Goal: Task Accomplishment & Management: Use online tool/utility

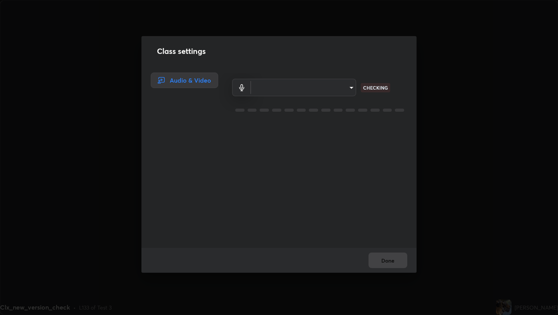
scroll to position [315, 558]
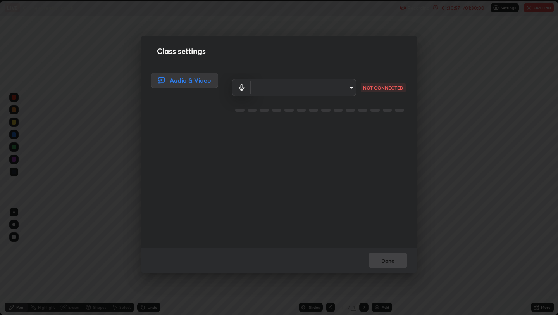
click at [407, 167] on div "​ NOT CONNECTED" at bounding box center [320, 159] width 194 height 175
click at [364, 207] on div "​ NOT CONNECTED" at bounding box center [319, 159] width 175 height 175
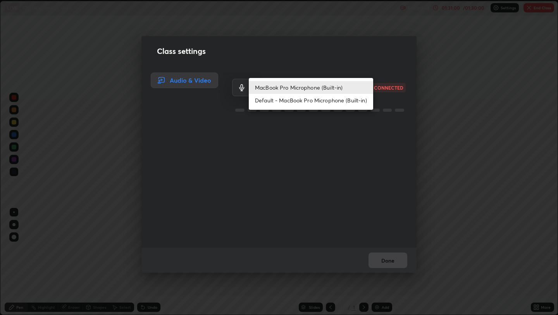
click at [336, 95] on body "Erase all LIVE Clx_new_version_check Recording 01:31:00 / 01:30:00 Settings End…" at bounding box center [279, 157] width 558 height 315
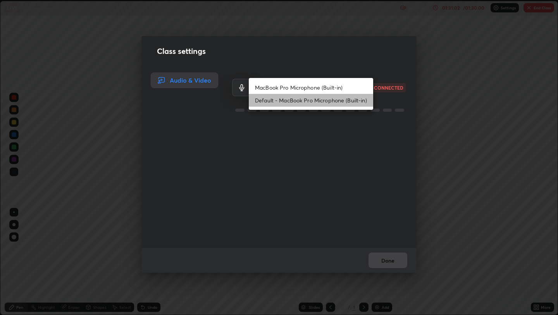
click at [331, 99] on li "Default - MacBook Pro Microphone (Built-in)" at bounding box center [311, 100] width 124 height 13
type input "default"
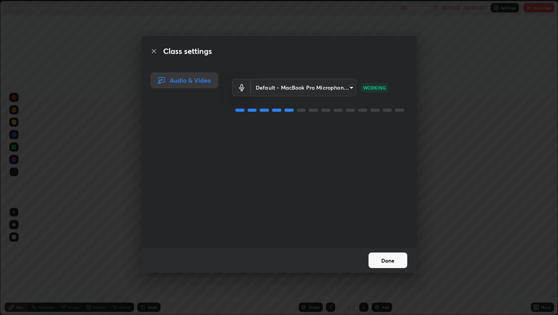
click at [394, 263] on button "Done" at bounding box center [387, 259] width 39 height 15
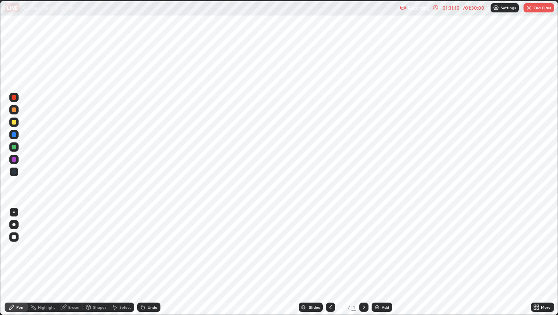
click at [533, 7] on button "End Class" at bounding box center [538, 7] width 31 height 9
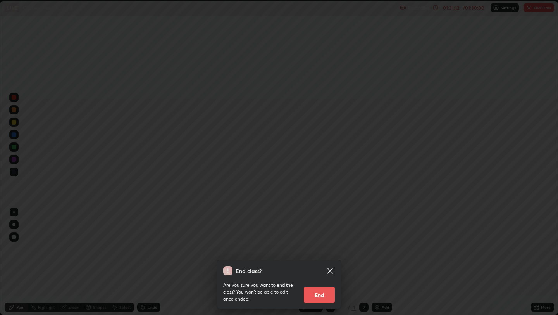
click at [330, 292] on button "End" at bounding box center [319, 294] width 31 height 15
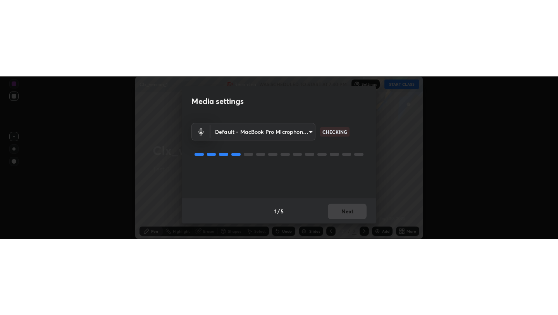
scroll to position [162, 558]
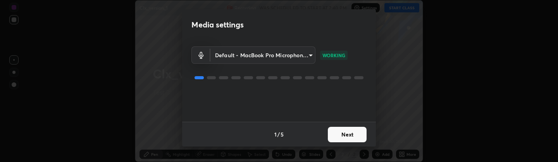
click at [342, 139] on button "Next" at bounding box center [347, 134] width 39 height 15
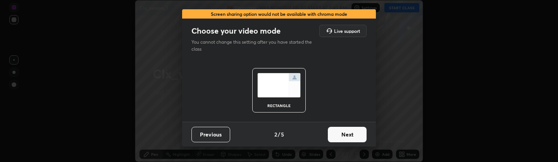
click at [221, 134] on button "Previous" at bounding box center [210, 134] width 39 height 15
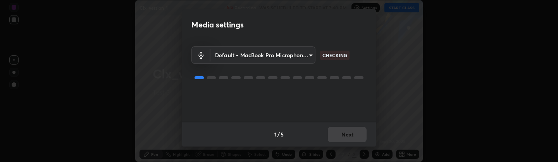
click at [180, 19] on div "Media settings Default - MacBook Pro Microphone (Built-in) default CHECKING 1 /…" at bounding box center [279, 81] width 558 height 162
click at [339, 121] on div "Default - MacBook Pro Microphone (Built-in) default CHECKING" at bounding box center [278, 81] width 175 height 82
click at [354, 36] on div "Media settings" at bounding box center [279, 24] width 194 height 31
click at [401, 54] on div "Media settings Default - MacBook Pro Microphone (Built-in) default CHECKING 1 /…" at bounding box center [279, 81] width 558 height 162
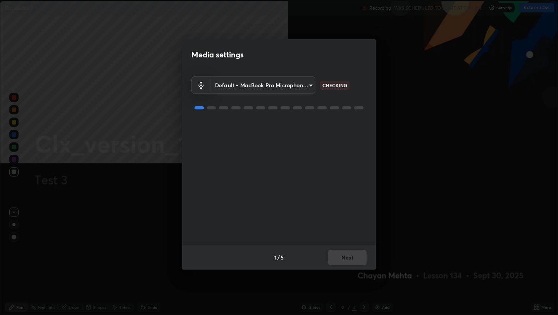
scroll to position [315, 558]
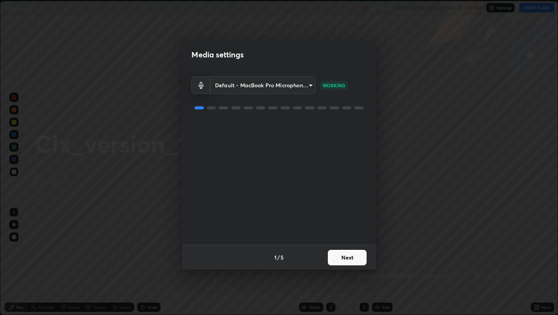
click at [353, 162] on button "Next" at bounding box center [347, 256] width 39 height 15
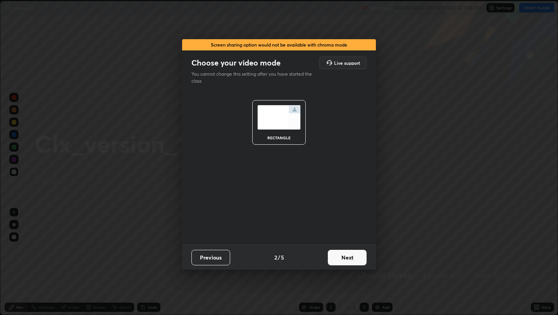
click at [353, 162] on button "Next" at bounding box center [347, 256] width 39 height 15
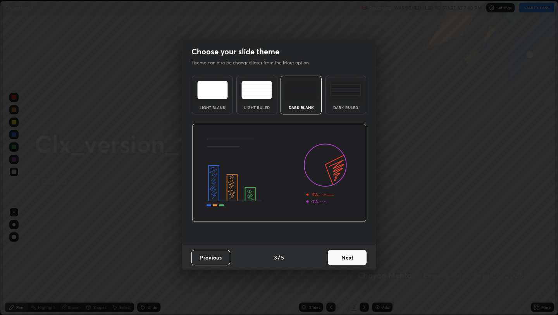
click at [353, 162] on button "Next" at bounding box center [347, 256] width 39 height 15
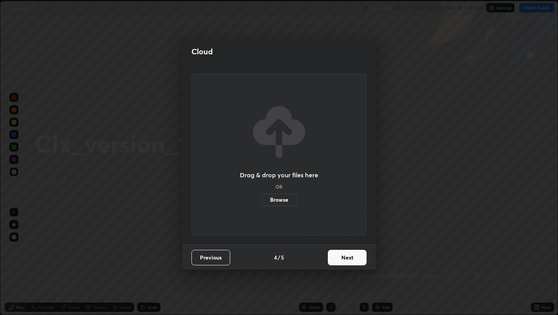
click at [353, 162] on button "Next" at bounding box center [347, 256] width 39 height 15
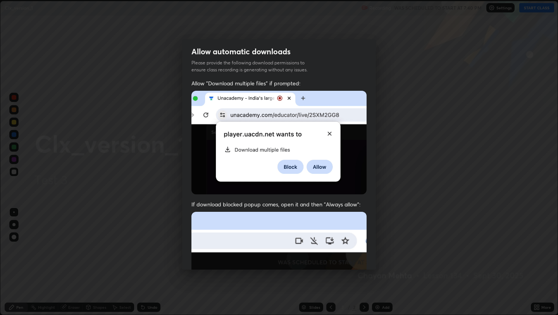
scroll to position [157, 0]
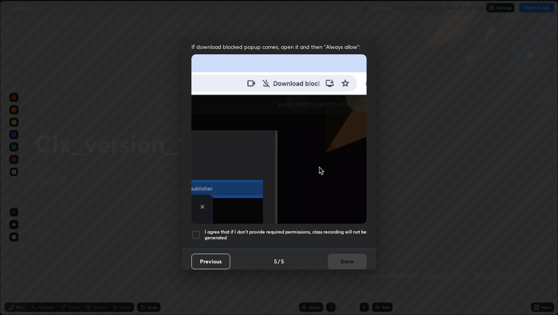
click at [199, 162] on div at bounding box center [195, 234] width 9 height 9
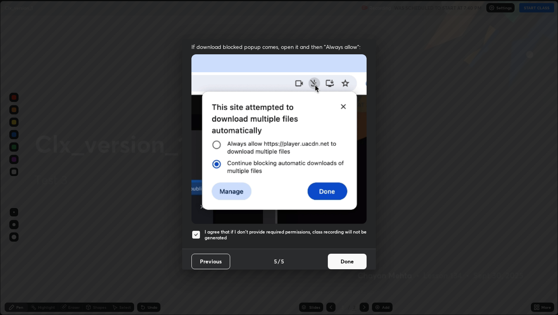
click at [350, 162] on button "Done" at bounding box center [347, 260] width 39 height 15
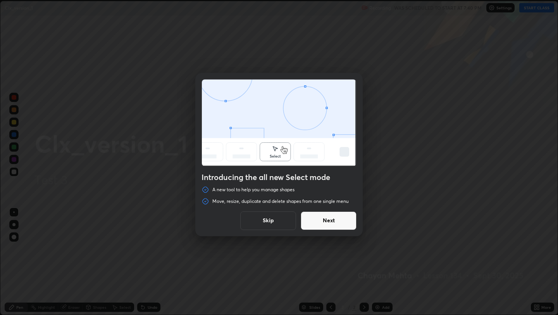
click at [327, 162] on button "Next" at bounding box center [329, 220] width 56 height 19
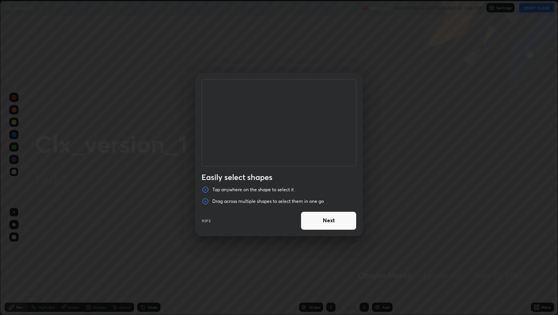
click at [324, 162] on button "Next" at bounding box center [329, 220] width 56 height 19
click at [324, 162] on button "Done" at bounding box center [329, 220] width 56 height 19
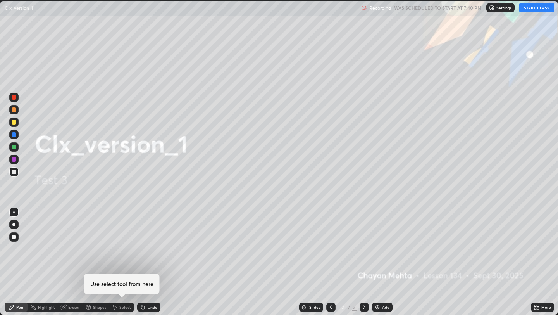
click at [533, 9] on button "START CLASS" at bounding box center [536, 7] width 35 height 9
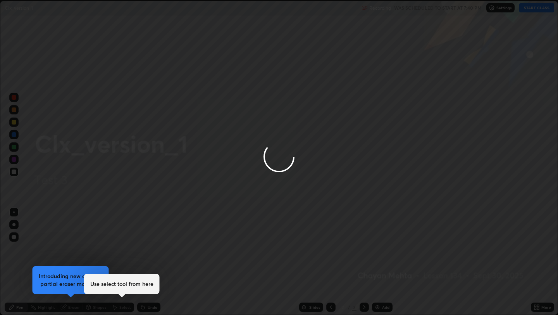
click at [308, 59] on div at bounding box center [279, 157] width 558 height 315
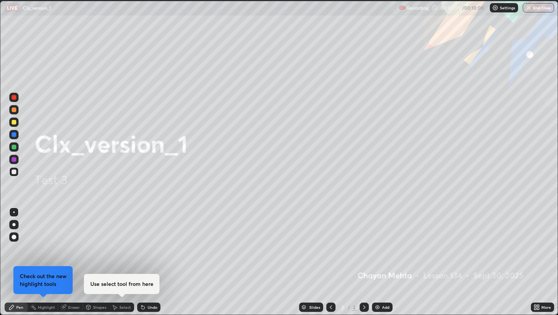
click at [543, 5] on button "End Class" at bounding box center [538, 7] width 31 height 9
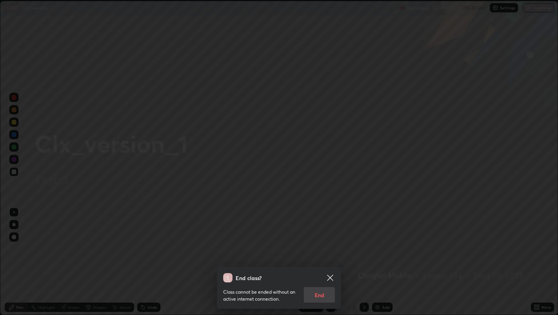
click at [310, 162] on div "Class cannot be ended without an active internet connection. End" at bounding box center [279, 292] width 112 height 20
click at [316, 162] on button "End" at bounding box center [319, 294] width 31 height 15
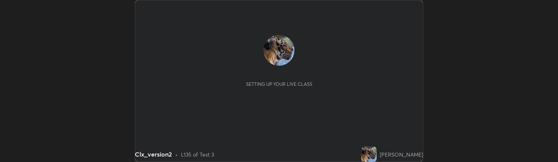
scroll to position [162, 557]
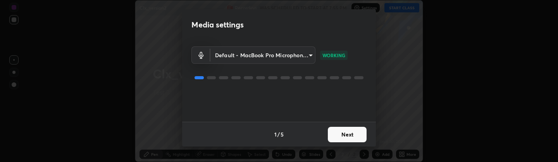
click at [358, 134] on button "Next" at bounding box center [347, 134] width 39 height 15
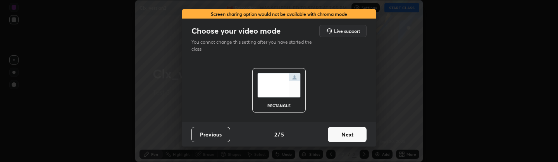
click at [358, 133] on button "Next" at bounding box center [347, 134] width 39 height 15
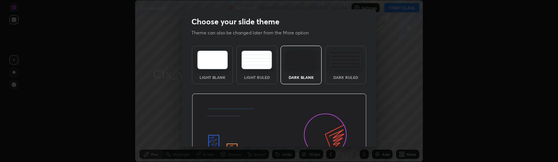
scroll to position [70, 0]
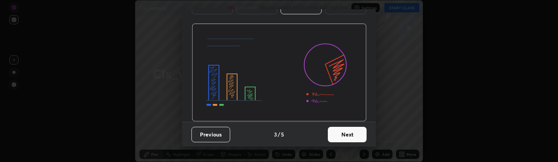
click at [343, 127] on button "Next" at bounding box center [347, 134] width 39 height 15
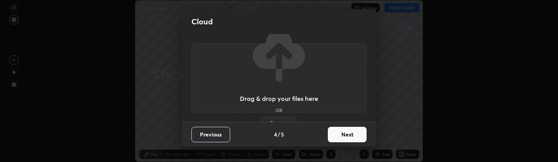
click at [343, 134] on button "Next" at bounding box center [347, 134] width 39 height 15
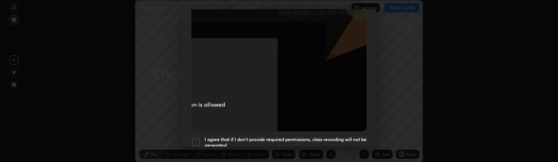
scroll to position [250, 0]
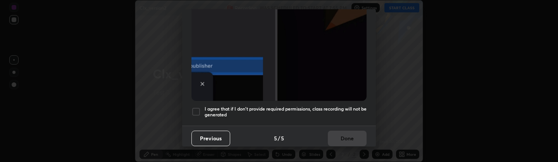
click at [200, 110] on div at bounding box center [195, 111] width 9 height 9
click at [332, 134] on button "Done" at bounding box center [347, 138] width 39 height 15
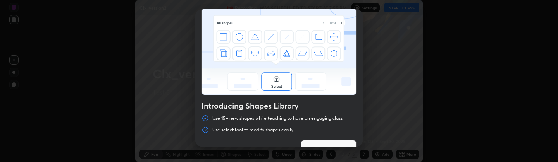
scroll to position [26, 0]
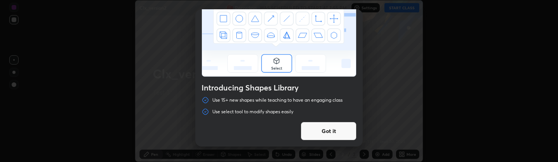
click at [327, 135] on button "Got it" at bounding box center [329, 131] width 56 height 19
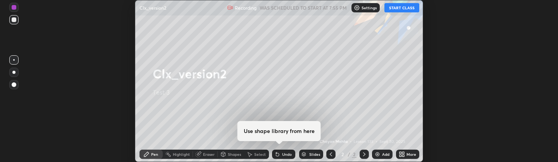
click at [519, 99] on div "Setting up your live class" at bounding box center [279, 81] width 558 height 162
click at [117, 40] on div "Setting up your live class" at bounding box center [279, 81] width 558 height 162
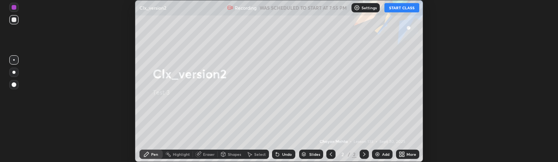
click at [482, 25] on div "Setting up your live class" at bounding box center [279, 81] width 558 height 162
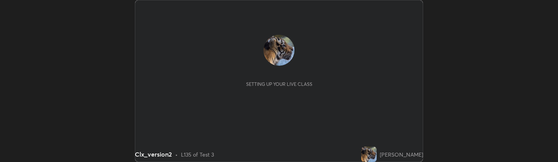
scroll to position [162, 557]
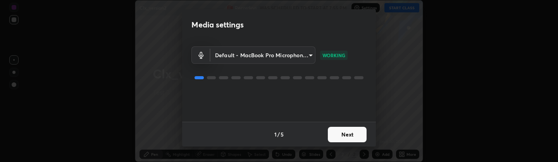
click at [480, 12] on div "Media settings Default - MacBook Pro Microphone (Built-in) default WORKING 1 / …" at bounding box center [279, 81] width 558 height 162
click at [350, 135] on button "Next" at bounding box center [347, 134] width 39 height 15
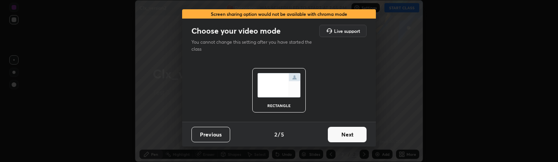
click at [350, 135] on button "Next" at bounding box center [347, 134] width 39 height 15
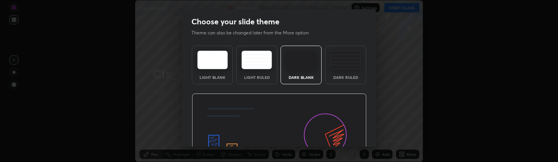
click at [350, 135] on img at bounding box center [279, 143] width 175 height 98
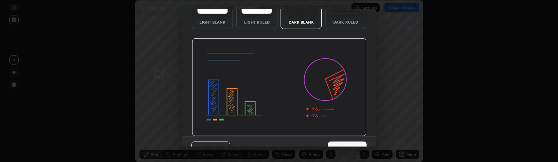
scroll to position [70, 0]
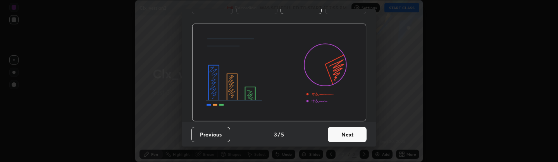
click at [337, 133] on button "Next" at bounding box center [347, 134] width 39 height 15
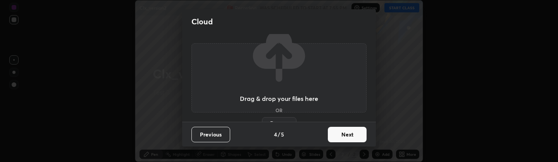
click at [337, 133] on button "Next" at bounding box center [347, 134] width 39 height 15
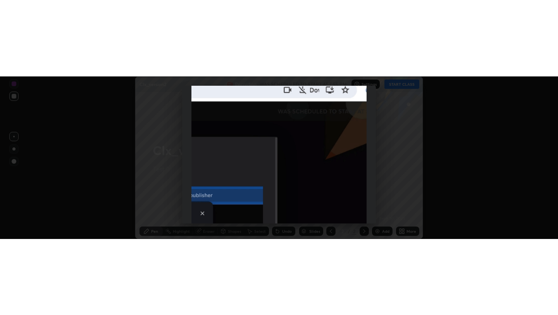
scroll to position [250, 0]
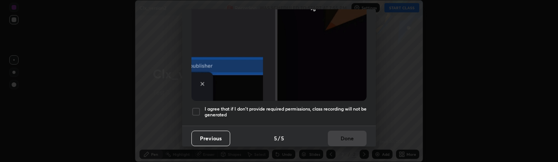
click at [197, 110] on div at bounding box center [195, 111] width 9 height 9
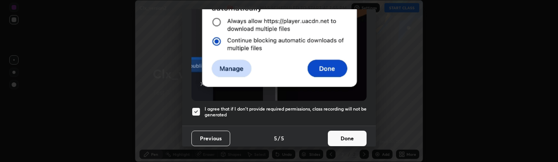
click at [336, 133] on button "Done" at bounding box center [347, 138] width 39 height 15
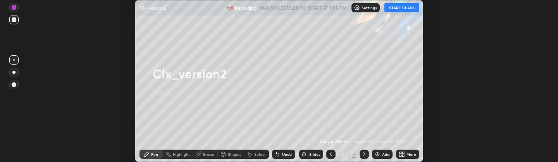
click at [103, 52] on div "Setting up your live class" at bounding box center [279, 81] width 558 height 162
click at [408, 9] on button "START CLASS" at bounding box center [401, 7] width 35 height 9
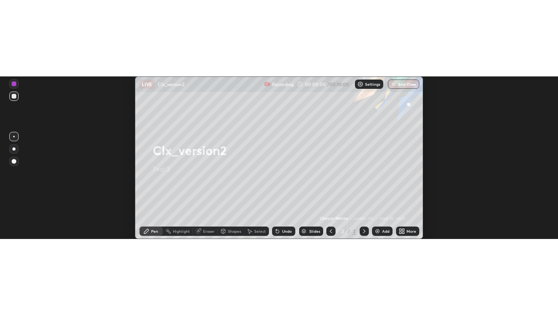
scroll to position [315, 558]
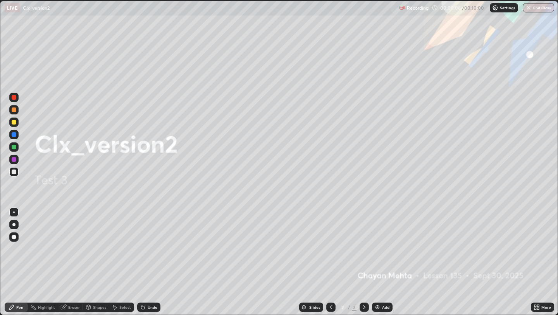
click at [541, 9] on button "End Class" at bounding box center [538, 7] width 31 height 9
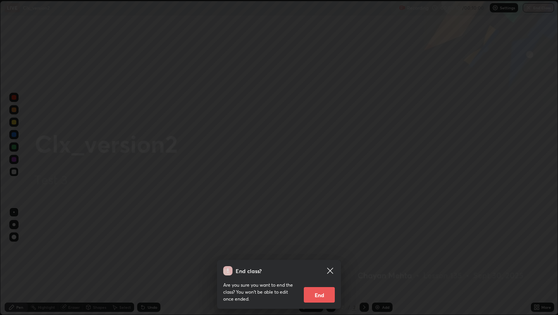
click at [314, 162] on button "End" at bounding box center [319, 294] width 31 height 15
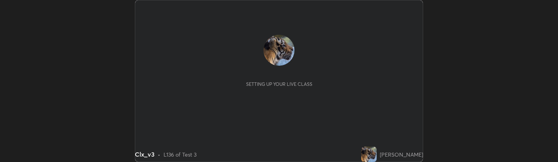
scroll to position [162, 558]
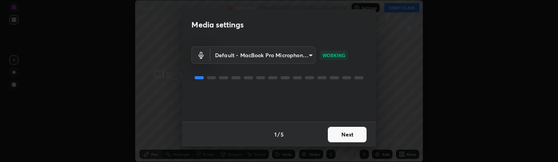
click at [342, 134] on button "Next" at bounding box center [347, 134] width 39 height 15
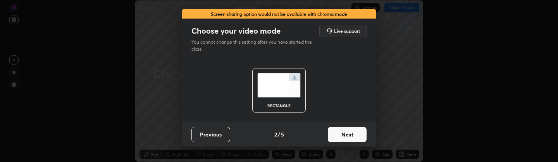
click at [342, 134] on button "Next" at bounding box center [347, 134] width 39 height 15
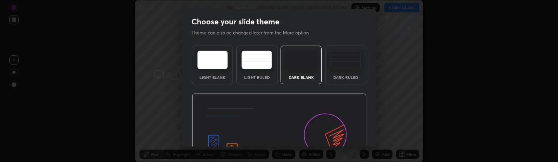
click at [342, 134] on img at bounding box center [279, 143] width 175 height 98
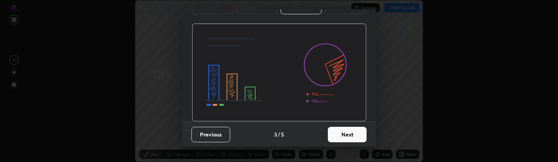
click at [343, 135] on button "Next" at bounding box center [347, 134] width 39 height 15
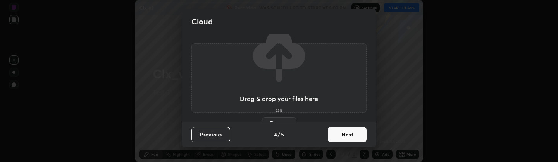
click at [343, 135] on button "Next" at bounding box center [347, 134] width 39 height 15
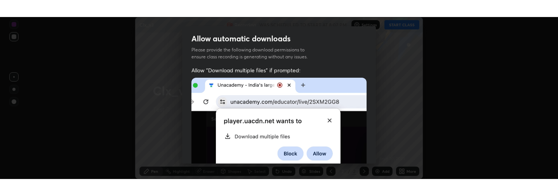
scroll to position [250, 0]
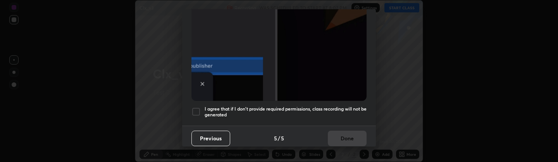
click at [193, 111] on div at bounding box center [195, 111] width 9 height 9
click at [335, 131] on button "Done" at bounding box center [347, 138] width 39 height 15
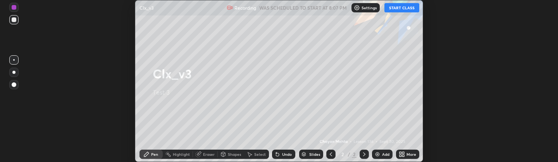
click at [402, 5] on button "START CLASS" at bounding box center [401, 7] width 35 height 9
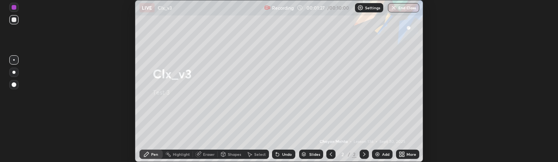
click at [391, 10] on img "button" at bounding box center [393, 8] width 6 height 6
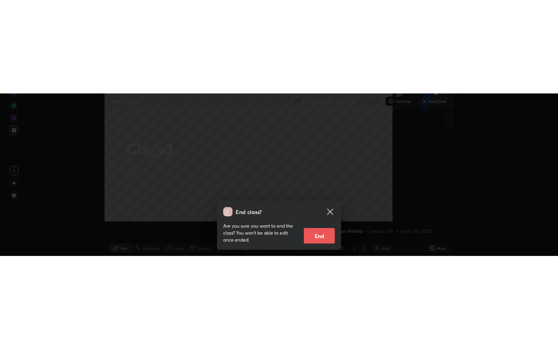
scroll to position [196, 558]
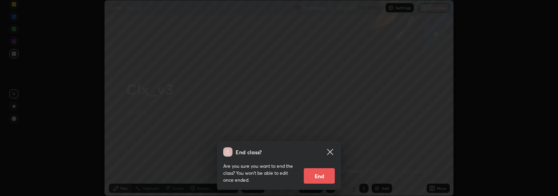
click at [316, 162] on button "End" at bounding box center [319, 176] width 31 height 15
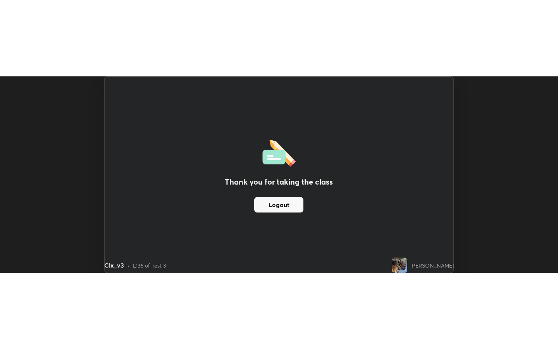
scroll to position [349, 558]
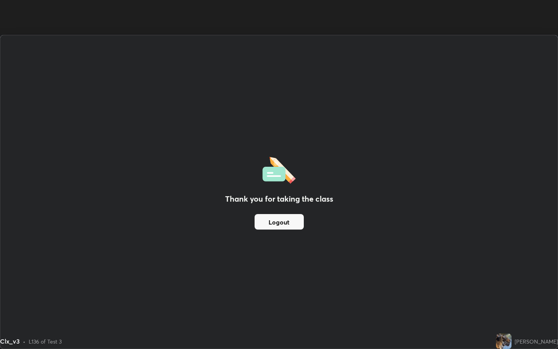
click at [335, 31] on div "Thank you for taking the class Logout Setting up your live class" at bounding box center [279, 174] width 558 height 349
click at [70, 162] on div "Thank you for taking the class Logout" at bounding box center [278, 191] width 557 height 313
